Goal: Task Accomplishment & Management: Manage account settings

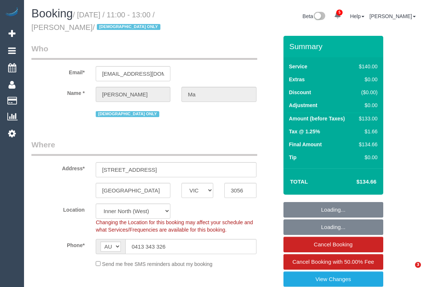
select select "VIC"
select select "object:588"
select select "string:stripe-pm_1LuTbq2GScqysDRVreqOOtIc"
select select "number:28"
select select "number:14"
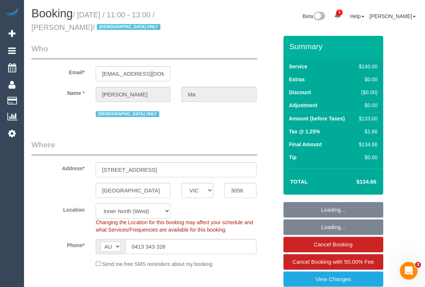
select select "number:19"
select select "number:36"
select select "object:743"
click at [175, 142] on legend "Where" at bounding box center [144, 147] width 226 height 17
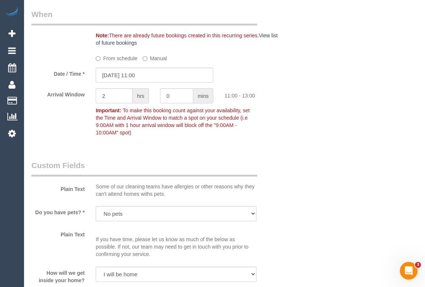
scroll to position [807, 0]
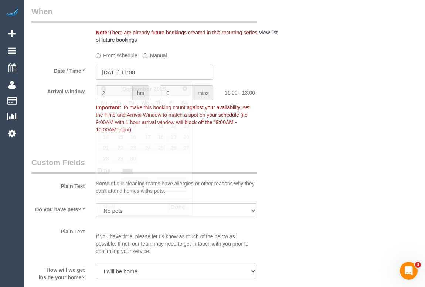
click at [133, 74] on input "15/09/2025 11:00" at bounding box center [155, 72] width 118 height 15
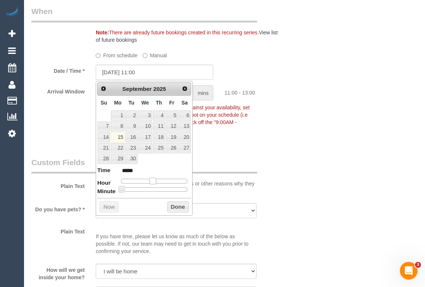
type input "15/09/2025 12:00"
type input "*****"
type input "15/09/2025 13:00"
type input "*****"
type input "15/09/2025 14:00"
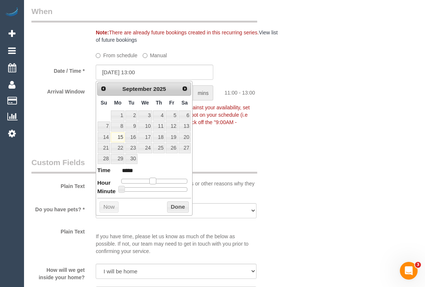
type input "*****"
type input "15/09/2025 13:00"
type input "*****"
drag, startPoint x: 153, startPoint y: 181, endPoint x: 159, endPoint y: 181, distance: 5.9
click at [159, 181] on span at bounding box center [158, 181] width 7 height 7
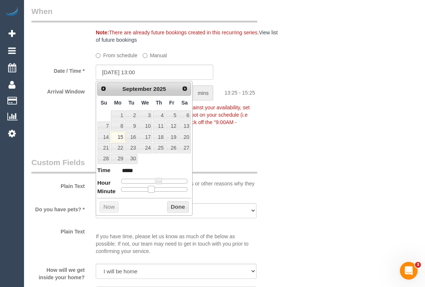
type input "15/09/2025 13:25"
type input "*****"
type input "15/09/2025 13:30"
type input "*****"
drag, startPoint x: 155, startPoint y: 191, endPoint x: 161, endPoint y: 191, distance: 6.3
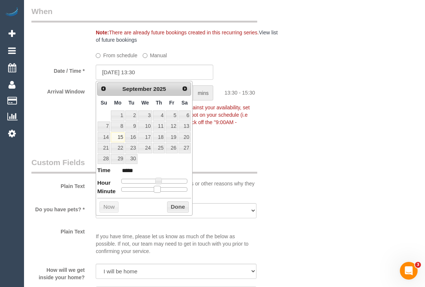
click at [161, 191] on div at bounding box center [154, 190] width 66 height 4
click at [177, 205] on button "Done" at bounding box center [178, 208] width 22 height 12
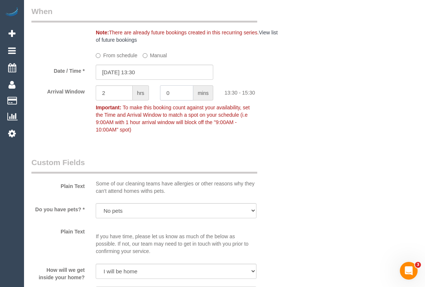
drag, startPoint x: 181, startPoint y: 94, endPoint x: 145, endPoint y: 72, distance: 42.2
click at [142, 93] on div "Arrival Window 2 hrs 0 mins 13:30 - 15:30 Important: To make this booking count…" at bounding box center [155, 110] width 258 height 51
type input "15"
drag, startPoint x: 109, startPoint y: 94, endPoint x: 94, endPoint y: 93, distance: 14.8
click at [94, 93] on div "2 hrs" at bounding box center [122, 93] width 64 height 17
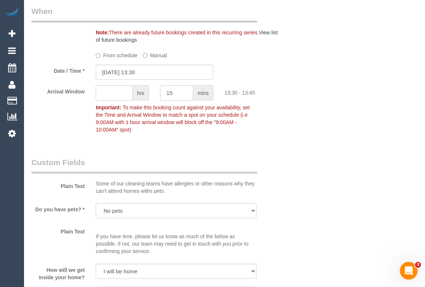
click at [306, 133] on div "Who Email* joelistics@gmail.com Name * Joel Ma MALE ONLY Where Address* 9b Hope…" at bounding box center [224, 45] width 387 height 1633
click at [116, 93] on input "text" at bounding box center [114, 92] width 37 height 15
type input "0"
click at [275, 104] on div "Arrival Window 0 hrs 15 mins 13:30 - 13:45 Important: To make this booking coun…" at bounding box center [155, 110] width 258 height 51
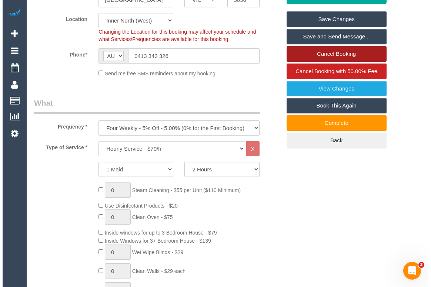
scroll to position [134, 0]
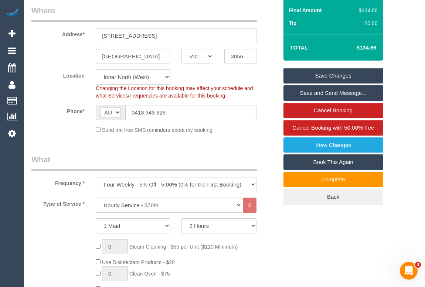
click at [337, 77] on link "Save Changes" at bounding box center [334, 76] width 100 height 16
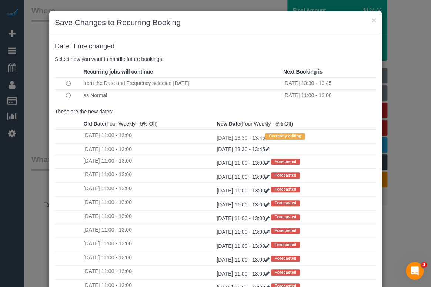
click at [222, 26] on h3 "Save Changes to Recurring Booking" at bounding box center [215, 22] width 321 height 11
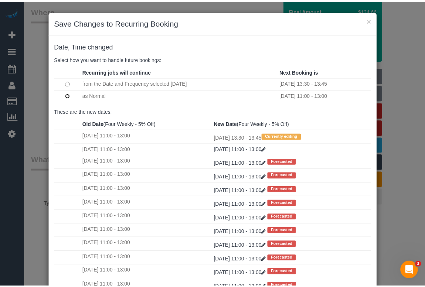
scroll to position [44, 0]
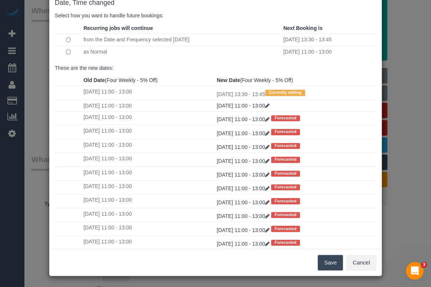
click at [330, 262] on button "Save" at bounding box center [329, 263] width 25 height 16
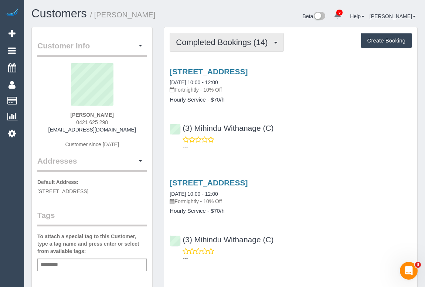
click at [230, 48] on button "Completed Bookings (14)" at bounding box center [227, 42] width 114 height 19
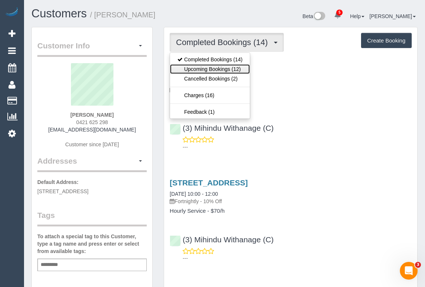
click at [217, 67] on link "Upcoming Bookings (12)" at bounding box center [210, 69] width 80 height 10
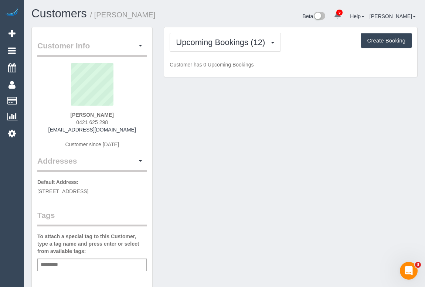
click at [322, 141] on div "Customer Info Edit Contact Info Send Message Email Preferences Special Sales Ta…" at bounding box center [225, 275] width 398 height 496
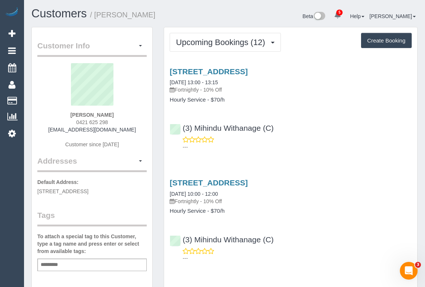
click at [317, 126] on div "(3) Mihindu Withanage (C) ---" at bounding box center [290, 134] width 253 height 33
click at [67, 115] on div "Chris Pickworth 0421 625 298 chrispickworth2119@gmail.com Customer since 2025" at bounding box center [91, 109] width 109 height 92
click at [248, 70] on link "2/211 Union Street, Brunswick West, VIC 3055" at bounding box center [209, 71] width 78 height 9
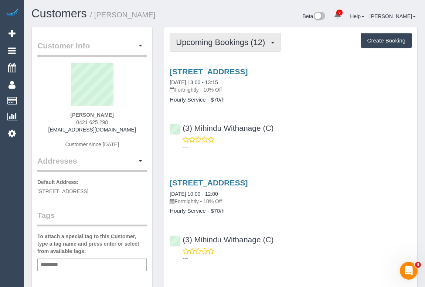
click at [225, 47] on button "Upcoming Bookings (12)" at bounding box center [225, 42] width 111 height 19
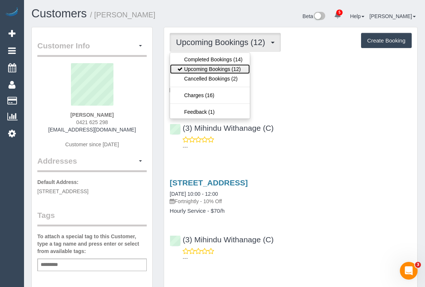
click at [230, 69] on link "Upcoming Bookings (12)" at bounding box center [210, 69] width 80 height 10
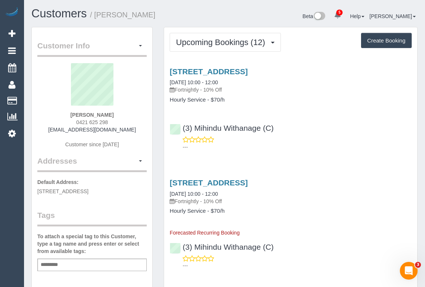
click at [339, 137] on div "---" at bounding box center [291, 143] width 242 height 15
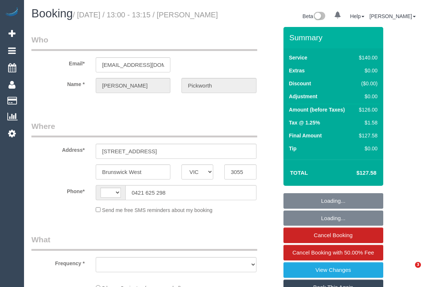
select select "VIC"
select select "string:AU"
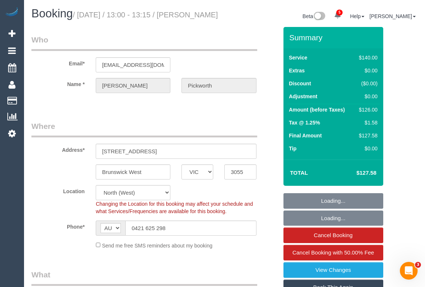
select select "object:730"
select select "string:stripe-pm_1QpjFZ2GScqysDRV6vRI3L5Q"
select select "number:28"
select select "number:14"
select select "number:19"
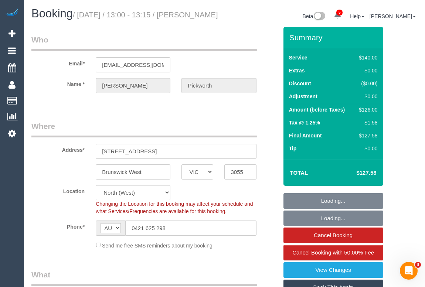
select select "number:24"
select select "number:33"
select select "number:13"
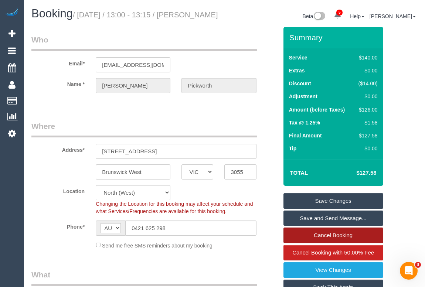
click at [333, 243] on link "Cancel Booking" at bounding box center [334, 236] width 100 height 16
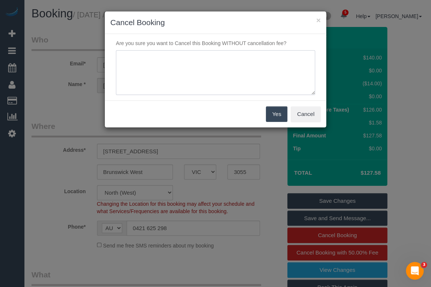
click at [158, 63] on textarea at bounding box center [215, 72] width 199 height 45
type textarea "Cleaner will be late. Customer no longer available on the new ETA. - sms - OM"
click at [272, 117] on button "Yes" at bounding box center [276, 115] width 21 height 16
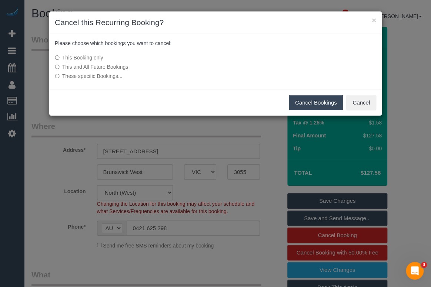
click at [330, 102] on button "Cancel Bookings" at bounding box center [316, 103] width 54 height 16
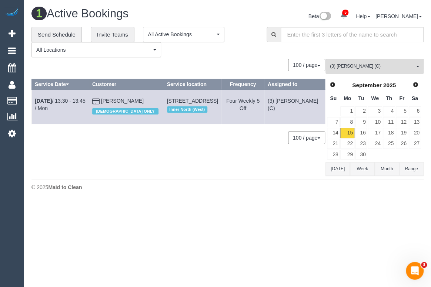
click at [213, 196] on div "1 Active Bookings Beta 5 Your Notifications You have 0 alerts × You have 5 to c…" at bounding box center [227, 101] width 407 height 202
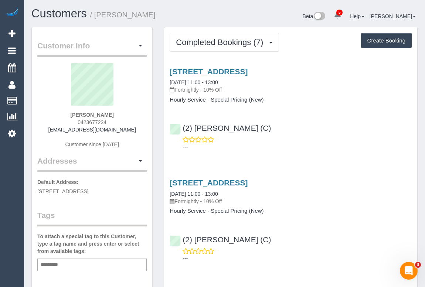
click at [305, 112] on div "92 Dalny Road, Murrumbeena, VIC 3163 01/09/2025 11:00 - 13:00 Fortnightly - 10%…" at bounding box center [290, 107] width 253 height 93
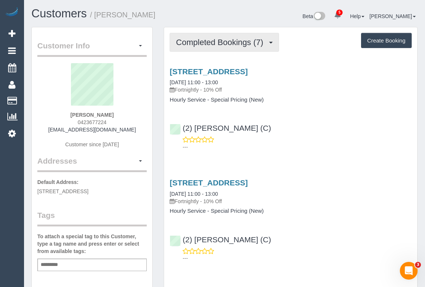
click at [220, 44] on span "Completed Bookings (7)" at bounding box center [221, 42] width 91 height 9
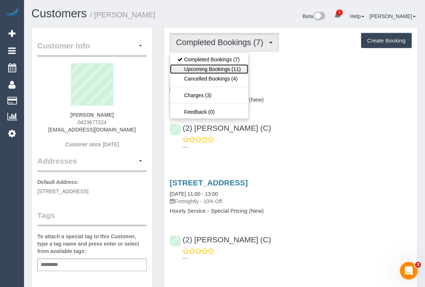
click at [225, 68] on link "Upcoming Bookings (11)" at bounding box center [209, 69] width 78 height 10
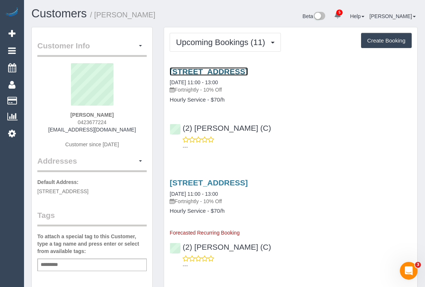
click at [248, 69] on link "92 Dalny Road, Murrumbeena, VIC 3163" at bounding box center [209, 71] width 78 height 9
click at [238, 70] on link "92 Dalny Road, Murrumbeena, VIC 3163" at bounding box center [209, 71] width 78 height 9
click at [12, 134] on icon at bounding box center [12, 133] width 8 height 9
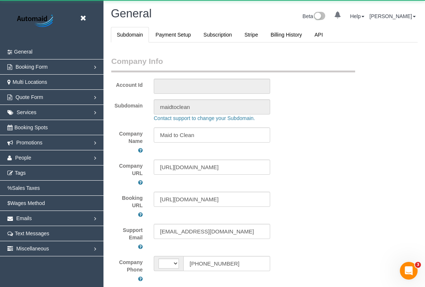
select select "string:AU"
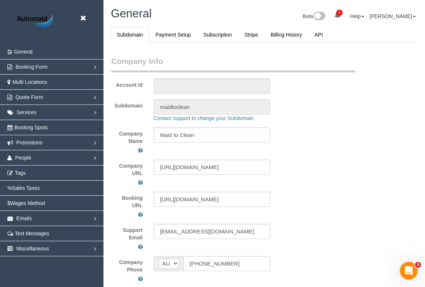
select select "1"
click at [41, 219] on link "Emails" at bounding box center [52, 218] width 104 height 15
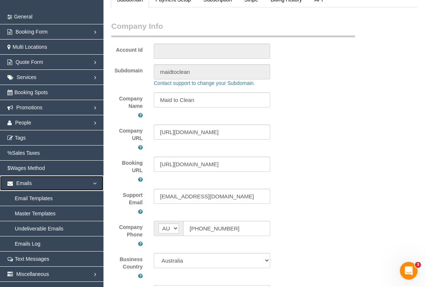
scroll to position [101, 0]
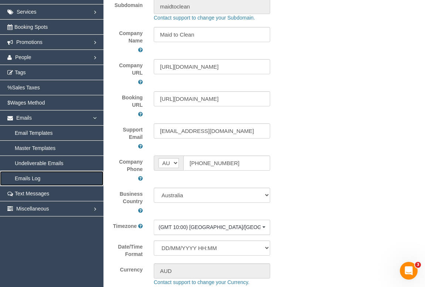
click at [29, 178] on link "Emails Log" at bounding box center [52, 178] width 104 height 15
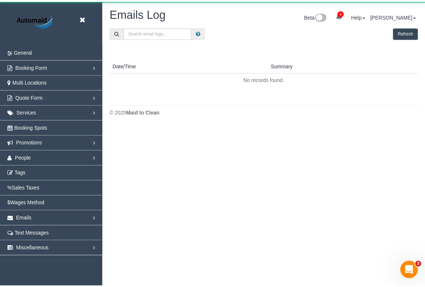
scroll to position [152, 430]
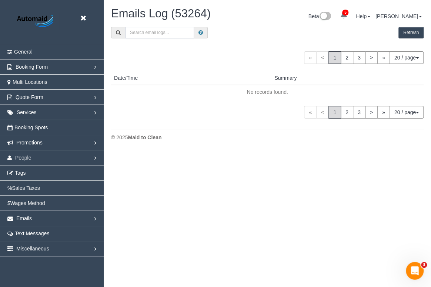
click at [175, 33] on input "text" at bounding box center [159, 32] width 69 height 11
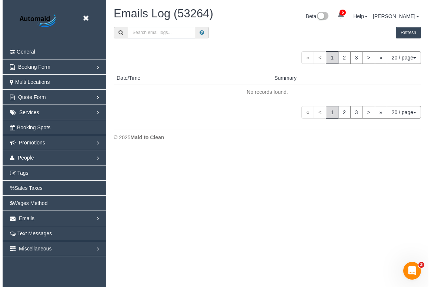
scroll to position [559, 425]
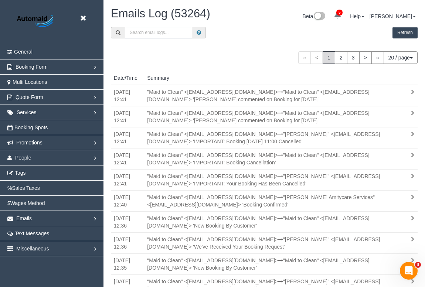
paste input "adnan_kole@hotmail.com"
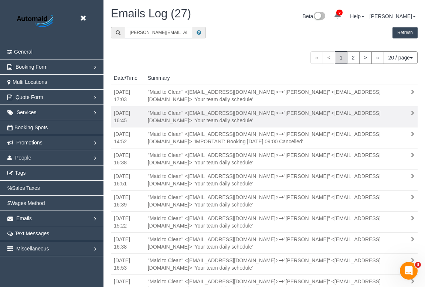
type input "adnan_kole@hotmail.com"
click at [313, 119] on div ""Maid to Clean" <support+maidtoclean@launch27mail.com> "Adnan Kolakovic" <adnan…" at bounding box center [269, 116] width 255 height 15
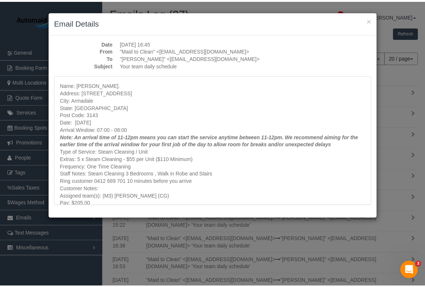
scroll to position [0, 0]
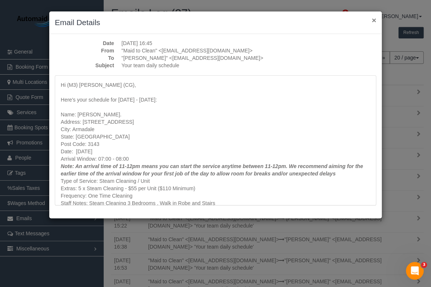
click at [371, 18] on button "×" at bounding box center [373, 20] width 4 height 8
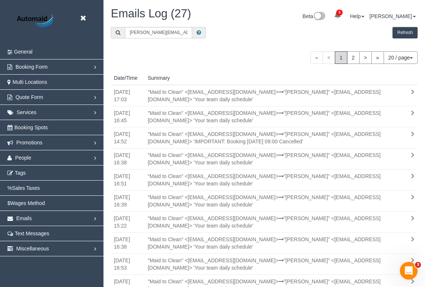
scroll to position [559, 425]
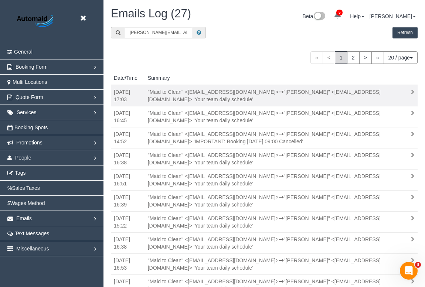
click at [219, 96] on div ""Maid to Clean" <support+maidtoclean@launch27mail.com> "Adnan Kolakovic" <adnan…" at bounding box center [269, 95] width 255 height 15
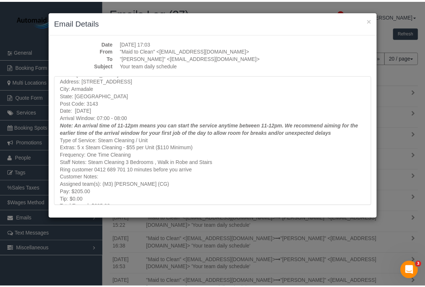
scroll to position [0, 0]
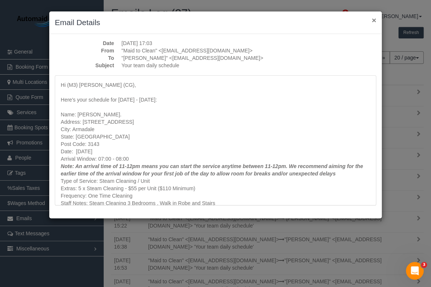
click at [374, 18] on button "×" at bounding box center [373, 20] width 4 height 8
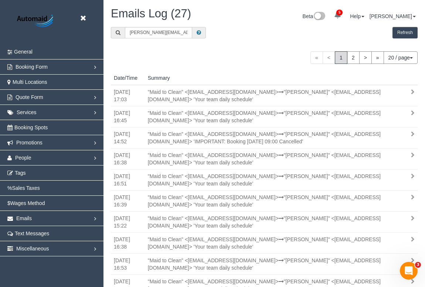
scroll to position [36434, 36567]
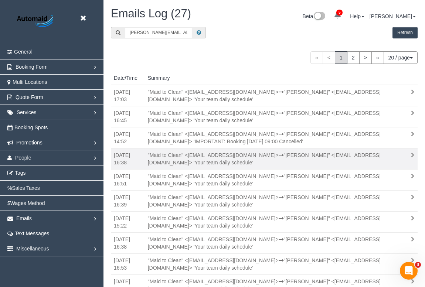
click at [247, 158] on div ""Maid to Clean" <support+maidtoclean@launch27mail.com> "Adnan Kolakovic" <adnan…" at bounding box center [269, 159] width 255 height 15
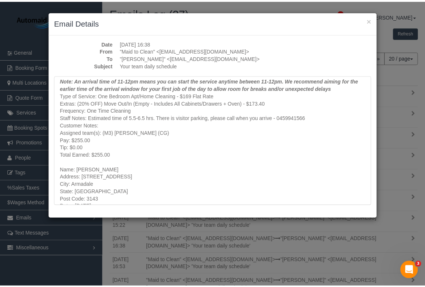
scroll to position [0, 0]
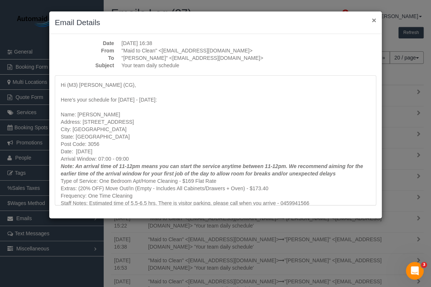
click at [373, 20] on button "×" at bounding box center [373, 20] width 4 height 8
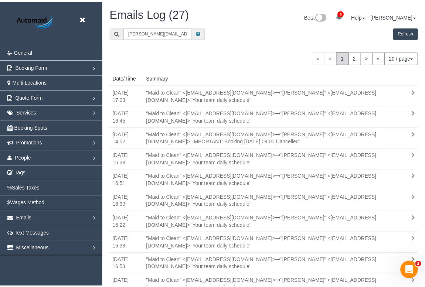
scroll to position [559, 425]
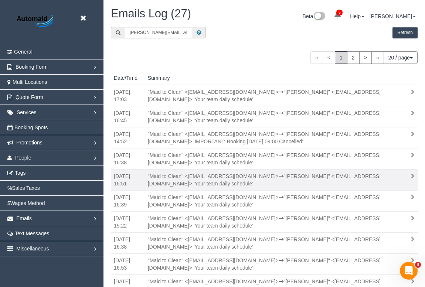
click at [252, 182] on div ""Maid to Clean" <support+maidtoclean@launch27mail.com> "Adnan Kolakovic" <adnan…" at bounding box center [269, 180] width 255 height 15
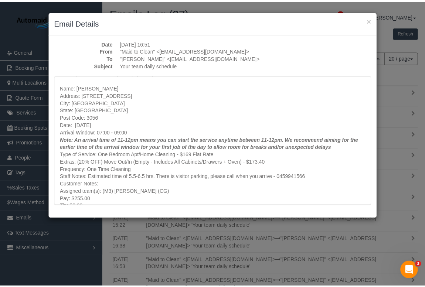
scroll to position [0, 0]
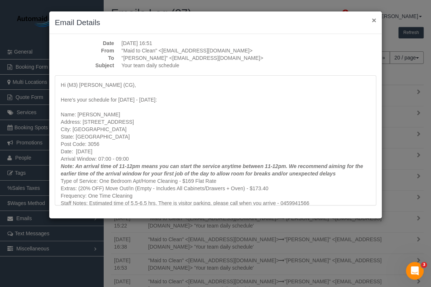
click at [373, 19] on button "×" at bounding box center [373, 20] width 4 height 8
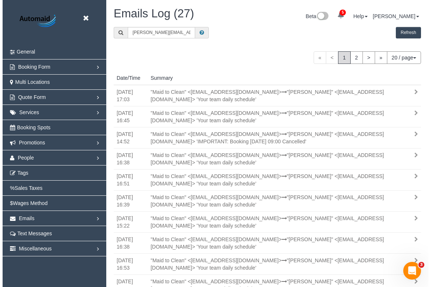
scroll to position [36434, 36567]
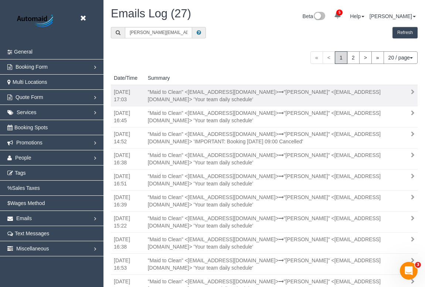
click at [310, 96] on div ""Maid to Clean" <support+maidtoclean@launch27mail.com> "Adnan Kolakovic" <adnan…" at bounding box center [269, 95] width 255 height 15
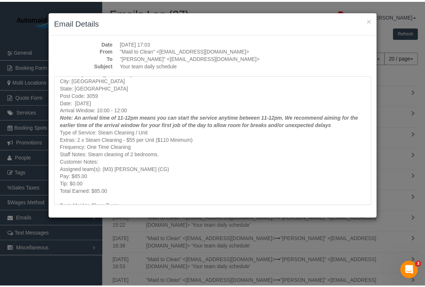
scroll to position [392, 0]
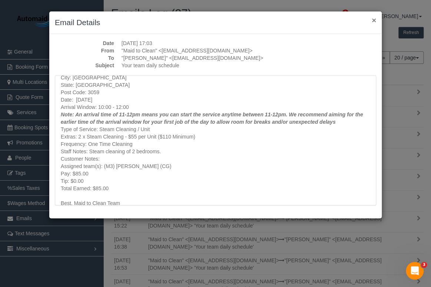
click at [373, 19] on button "×" at bounding box center [373, 20] width 4 height 8
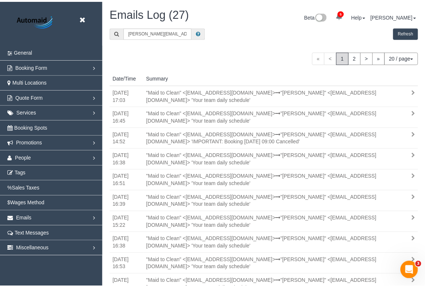
scroll to position [36434, 36567]
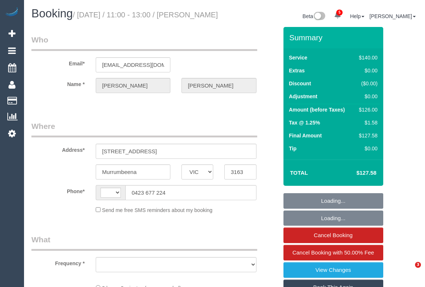
select select "VIC"
select select "string:AU"
select select "object:577"
select select "string:stripe-pm_1RIdjE2GScqysDRVTFO6WSXs"
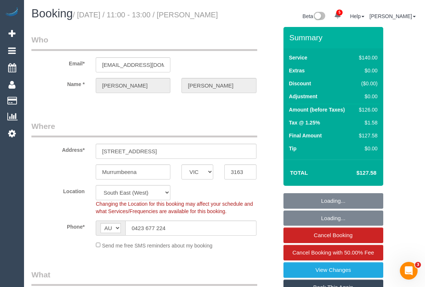
select select "number:29"
select select "number:14"
select select "number:19"
select select "number:22"
select select "number:35"
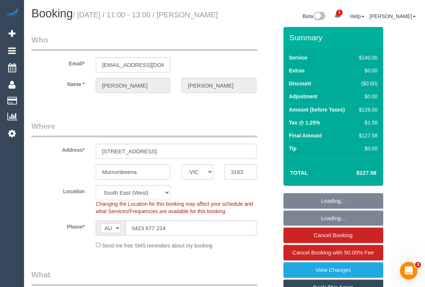
select select "object:894"
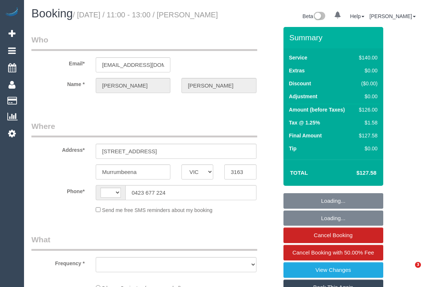
select select "VIC"
select select "string:AU"
select select "object:315"
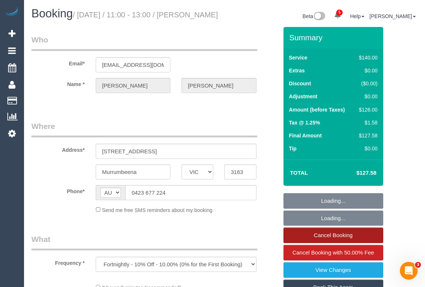
select select "string:stripe-pm_1RIdjE2GScqysDRVTFO6WSXs"
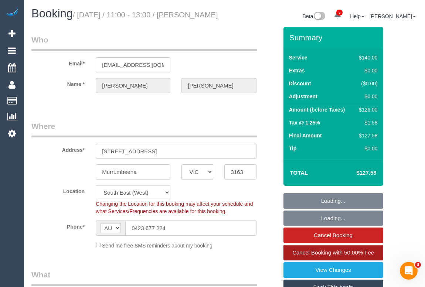
click at [348, 256] on span "Cancel Booking with 50.00% Fee" at bounding box center [334, 253] width 82 height 6
select select "object:1286"
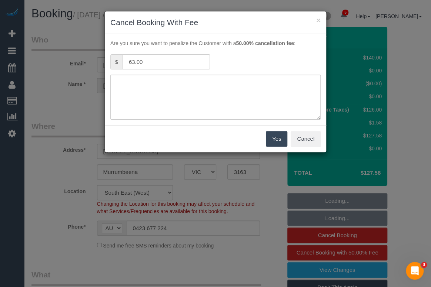
select select "number:29"
select select "number:14"
select select "number:19"
select select "number:22"
select select "number:35"
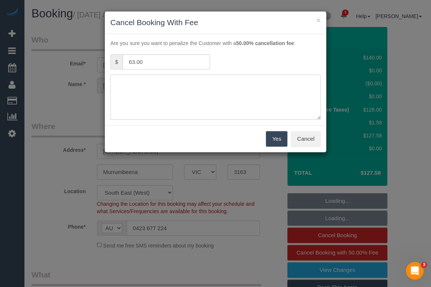
click at [141, 85] on textarea at bounding box center [215, 97] width 210 height 45
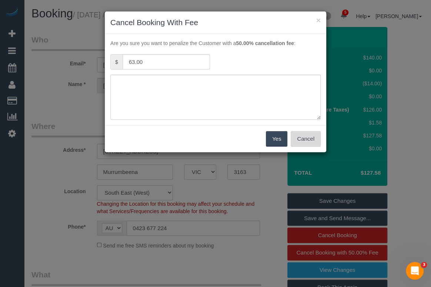
click at [310, 140] on button "Cancel" at bounding box center [305, 139] width 30 height 16
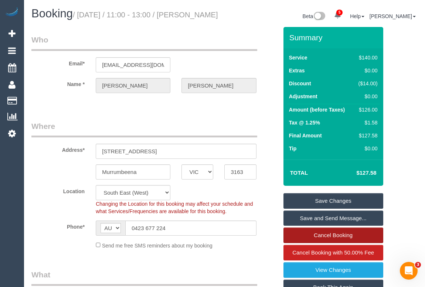
click at [328, 243] on link "Cancel Booking" at bounding box center [334, 236] width 100 height 16
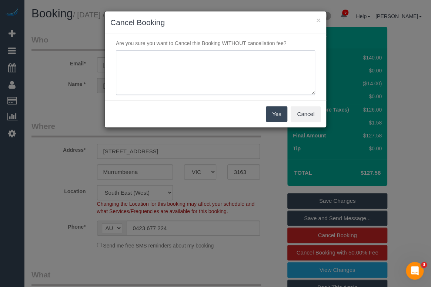
click at [169, 61] on textarea at bounding box center [215, 72] width 199 height 45
type textarea "cleaner will be late. Customer unable to wait. - sms- OM"
click at [273, 115] on button "Yes" at bounding box center [276, 115] width 21 height 16
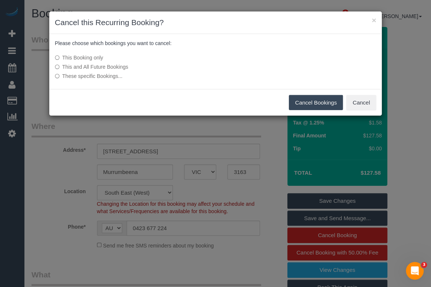
click at [307, 104] on button "Cancel Bookings" at bounding box center [316, 103] width 54 height 16
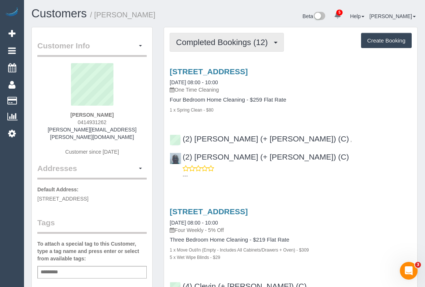
click at [239, 41] on span "Completed Bookings (12)" at bounding box center [223, 42] width 95 height 9
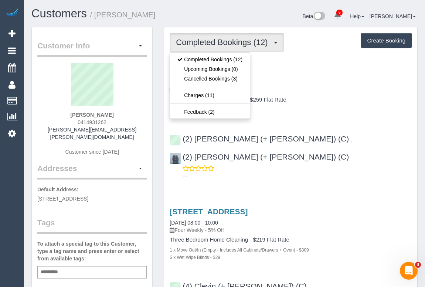
click at [331, 104] on div "Four Bedroom Home Cleaning - $259 Flat Rate 1 x Spring Clean - $80" at bounding box center [291, 105] width 242 height 17
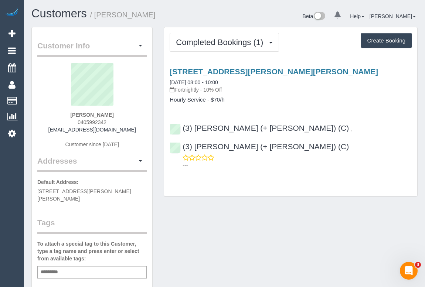
click at [284, 202] on div "Customer Info Edit Contact Info Send Message Email Preferences Special Sales Ta…" at bounding box center [225, 278] width 398 height 503
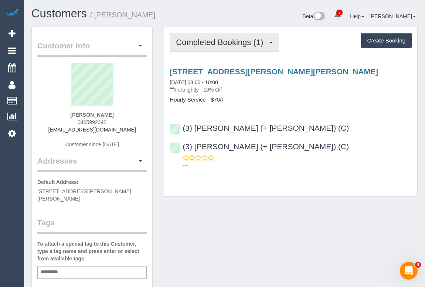
click at [216, 48] on button "Completed Bookings (1)" at bounding box center [224, 42] width 109 height 19
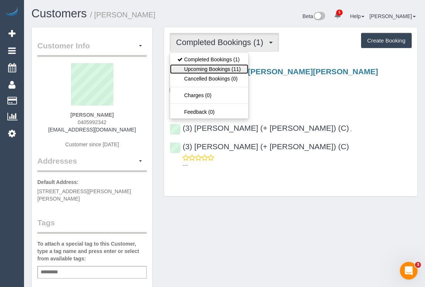
click at [215, 70] on link "Upcoming Bookings (11)" at bounding box center [209, 69] width 78 height 10
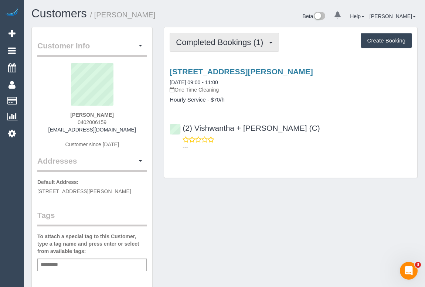
click at [213, 44] on span "Completed Bookings (1)" at bounding box center [221, 42] width 91 height 9
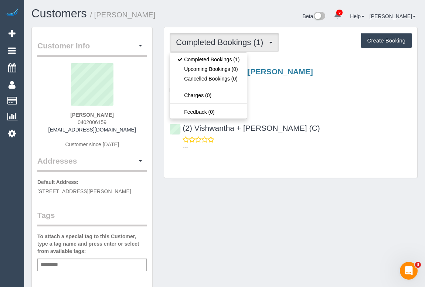
click at [321, 97] on h4 "Hourly Service - $70/h" at bounding box center [291, 100] width 242 height 6
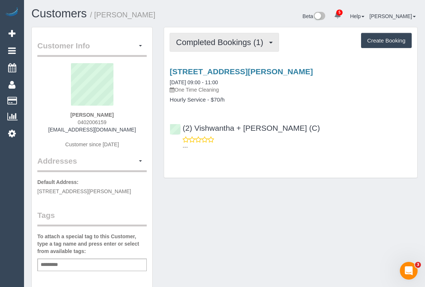
click at [197, 40] on span "Completed Bookings (1)" at bounding box center [221, 42] width 91 height 9
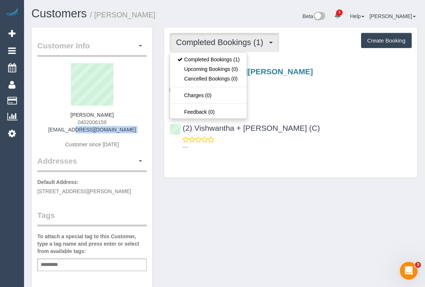
drag, startPoint x: 58, startPoint y: 129, endPoint x: 134, endPoint y: 133, distance: 75.9
click at [134, 133] on div "Kristy Maitland 0402006159 kristymaitland1@gmail.com Customer since 2025" at bounding box center [91, 109] width 109 height 92
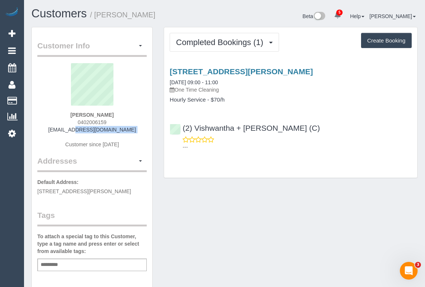
copy div "kristymaitland1@gmail.com"
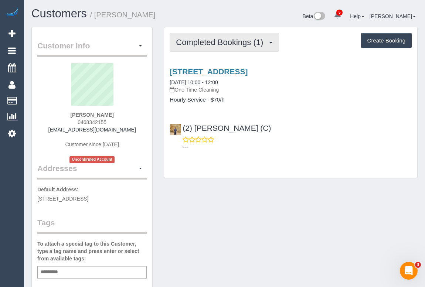
click at [226, 47] on button "Completed Bookings (1)" at bounding box center [224, 42] width 109 height 19
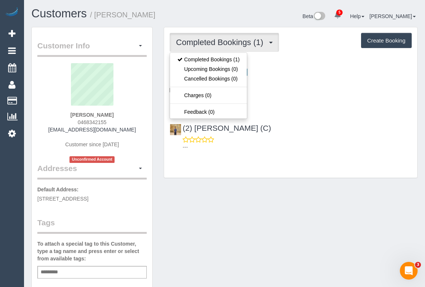
click at [282, 203] on div "Customer Info Edit Contact Info Send Message Email Preferences Special Sales Ta…" at bounding box center [225, 278] width 398 height 503
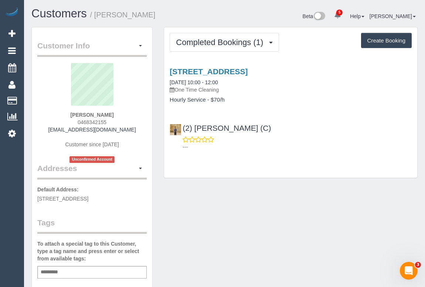
click at [242, 190] on div "Customer Info Edit Contact Info Send Message Email Preferences Special Sales Ta…" at bounding box center [225, 278] width 398 height 503
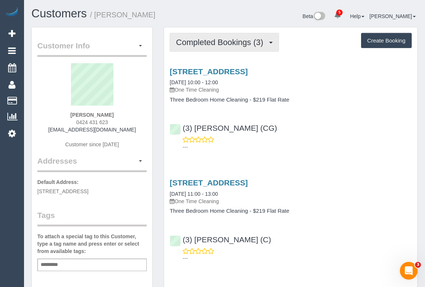
click at [222, 44] on span "Completed Bookings (3)" at bounding box center [221, 42] width 91 height 9
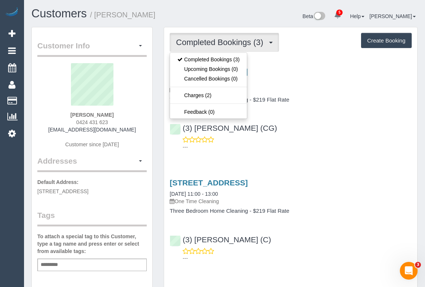
click at [340, 138] on div "---" at bounding box center [291, 143] width 242 height 15
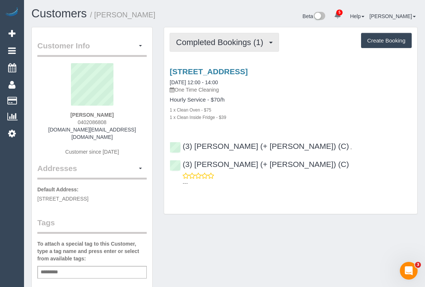
click at [245, 41] on span "Completed Bookings (1)" at bounding box center [221, 42] width 91 height 9
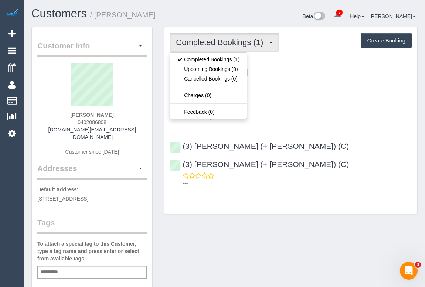
drag, startPoint x: 340, startPoint y: 107, endPoint x: 314, endPoint y: 98, distance: 27.6
click at [340, 106] on div "1 x Clean Oven - $75" at bounding box center [291, 109] width 242 height 7
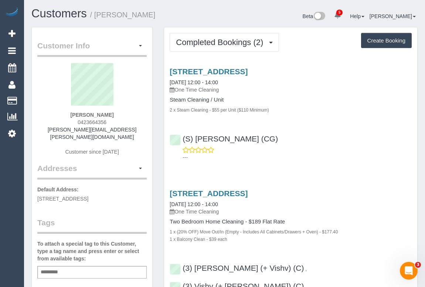
drag, startPoint x: 75, startPoint y: 121, endPoint x: 134, endPoint y: 122, distance: 58.8
click at [134, 122] on div "[PERSON_NAME] 0423664356 [PERSON_NAME][EMAIL_ADDRESS][PERSON_NAME][DOMAIN_NAME]…" at bounding box center [91, 113] width 109 height 100
copy span "0423664356"
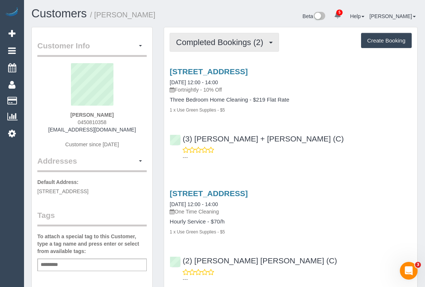
click at [220, 44] on span "Completed Bookings (2)" at bounding box center [221, 42] width 91 height 9
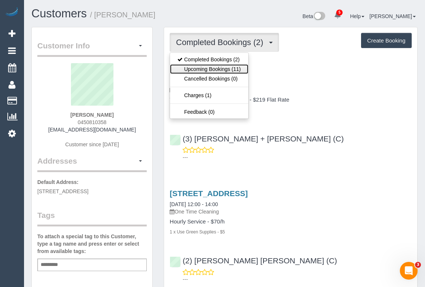
click at [213, 67] on link "Upcoming Bookings (11)" at bounding box center [209, 69] width 78 height 10
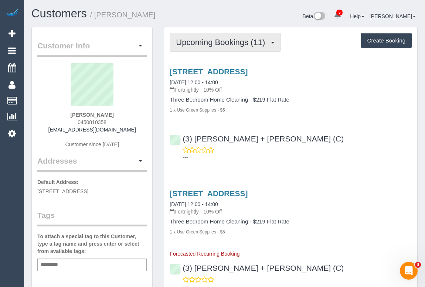
click at [217, 48] on button "Upcoming Bookings (11)" at bounding box center [225, 42] width 111 height 19
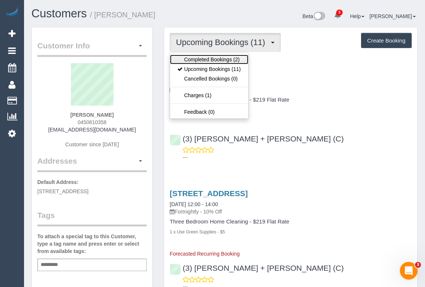
click at [211, 59] on link "Completed Bookings (2)" at bounding box center [209, 60] width 78 height 10
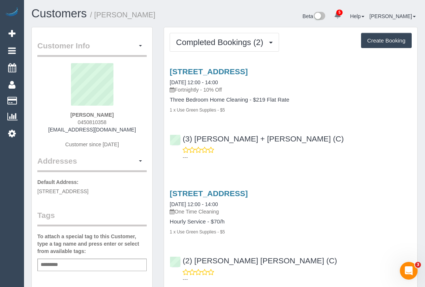
click at [356, 140] on div "(3) [PERSON_NAME] + [PERSON_NAME] (C) ---" at bounding box center [290, 144] width 253 height 33
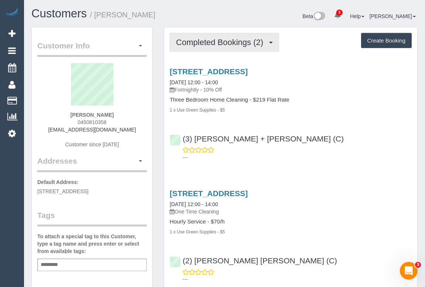
click at [208, 46] on button "Completed Bookings (2)" at bounding box center [224, 42] width 109 height 19
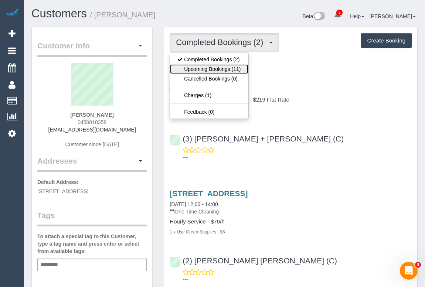
click at [212, 70] on link "Upcoming Bookings (11)" at bounding box center [209, 69] width 78 height 10
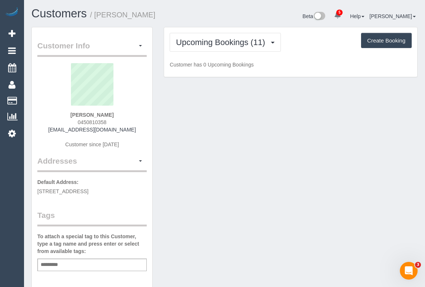
click at [326, 117] on div "Customer Info Edit Contact Info Send Message Email Preferences Special Sales Ta…" at bounding box center [225, 278] width 398 height 503
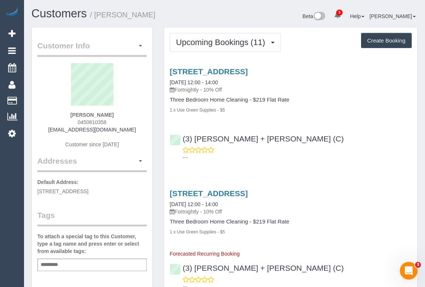
click at [344, 160] on p "---" at bounding box center [297, 157] width 229 height 7
click at [375, 212] on p "Fortnightly - 10% Off" at bounding box center [291, 211] width 242 height 7
click at [333, 138] on div "(3) Gurdeep + Kamalpreet (C) ---" at bounding box center [290, 144] width 253 height 33
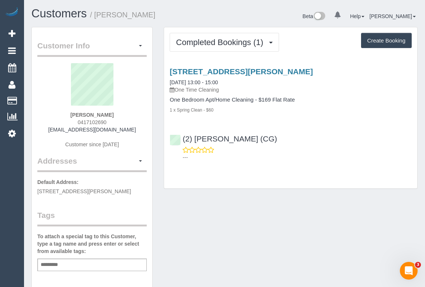
click at [318, 206] on div "Customer Info Edit Contact Info Send Message Email Preferences Special Sales Ta…" at bounding box center [225, 275] width 398 height 496
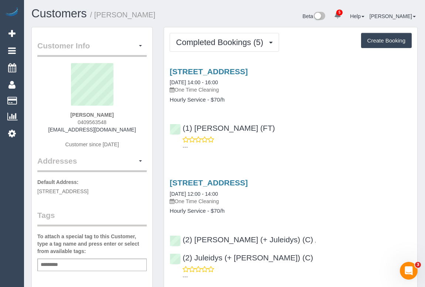
click at [290, 120] on div "(1) Jeremy Law (FT) ---" at bounding box center [290, 134] width 253 height 33
click at [300, 137] on div "---" at bounding box center [291, 143] width 242 height 15
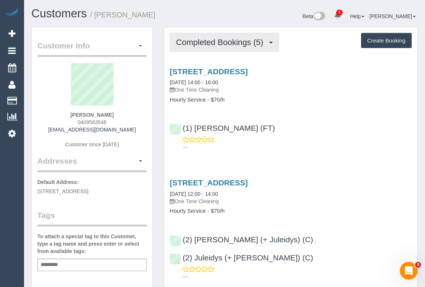
click at [231, 42] on span "Completed Bookings (5)" at bounding box center [221, 42] width 91 height 9
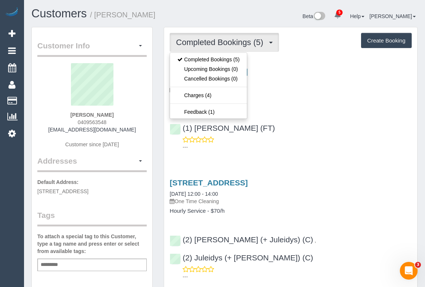
drag, startPoint x: 320, startPoint y: 122, endPoint x: 314, endPoint y: 115, distance: 9.2
click at [320, 122] on div "(1) Jeremy Law (FT) ---" at bounding box center [290, 134] width 253 height 33
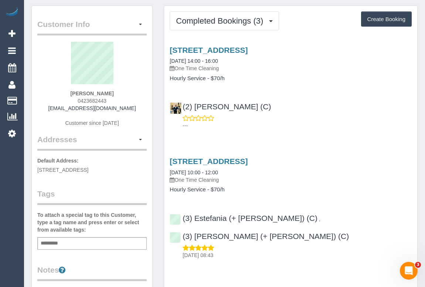
scroll to position [33, 0]
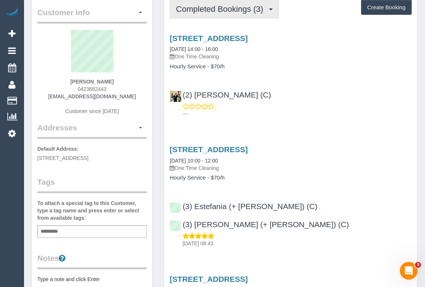
click at [216, 11] on span "Completed Bookings (3)" at bounding box center [221, 8] width 91 height 9
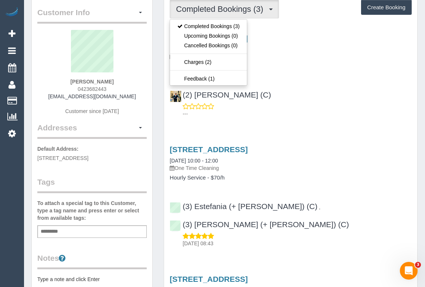
click at [315, 105] on div "---" at bounding box center [291, 110] width 242 height 15
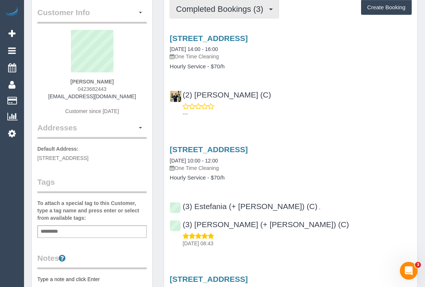
click at [216, 14] on button "Completed Bookings (3)" at bounding box center [224, 9] width 109 height 19
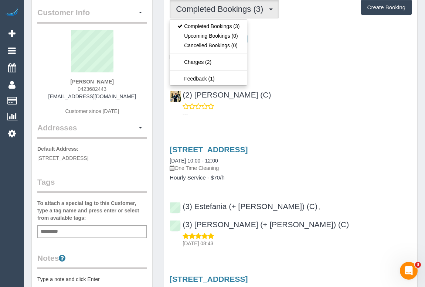
click at [338, 90] on div "(2) Ashik Miah (C) ---" at bounding box center [290, 100] width 253 height 33
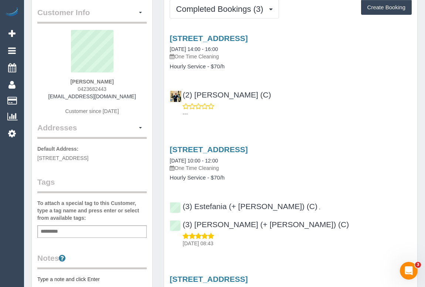
click at [300, 83] on div "67 Blyth St, 1, Brunswick, VIC 3056 11/09/2025 14:00 - 16:00 One Time Cleaning …" at bounding box center [290, 74] width 253 height 93
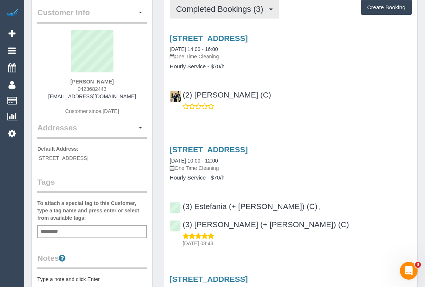
click at [215, 15] on button "Completed Bookings (3)" at bounding box center [224, 9] width 109 height 19
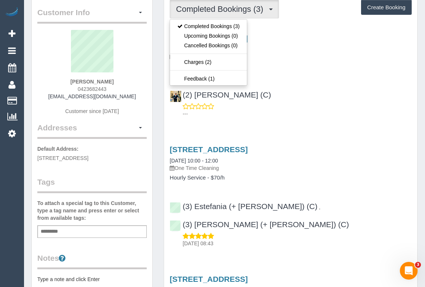
click at [278, 100] on div "(2) Ashik Miah (C) ---" at bounding box center [290, 100] width 253 height 33
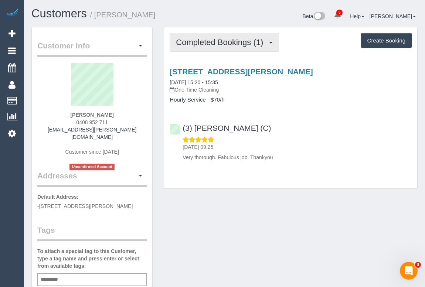
click at [220, 45] on span "Completed Bookings (1)" at bounding box center [221, 42] width 91 height 9
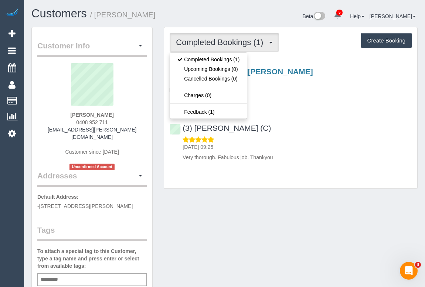
click at [270, 212] on div "Customer Info Edit Contact Info Send Message Email Preferences Special Sales Ta…" at bounding box center [225, 282] width 398 height 511
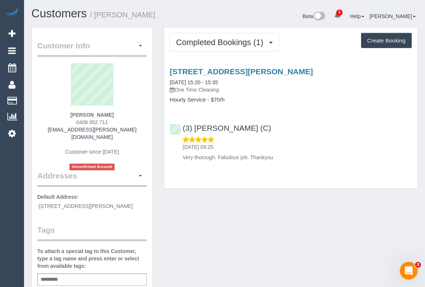
click at [235, 228] on div "Customer Info Edit Contact Info Send Message Email Preferences Special Sales Ta…" at bounding box center [225, 282] width 398 height 511
